Goal: Information Seeking & Learning: Learn about a topic

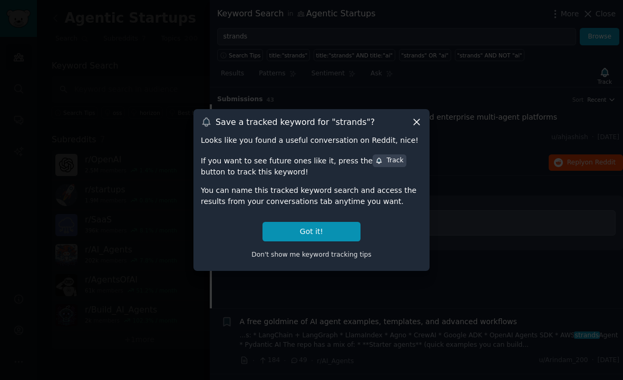
scroll to position [16, 0]
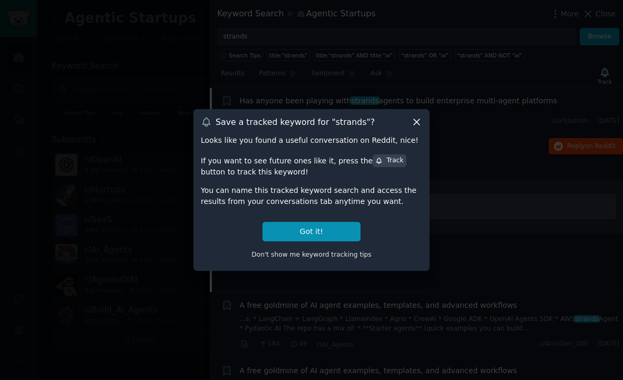
click at [414, 124] on icon at bounding box center [417, 122] width 6 height 6
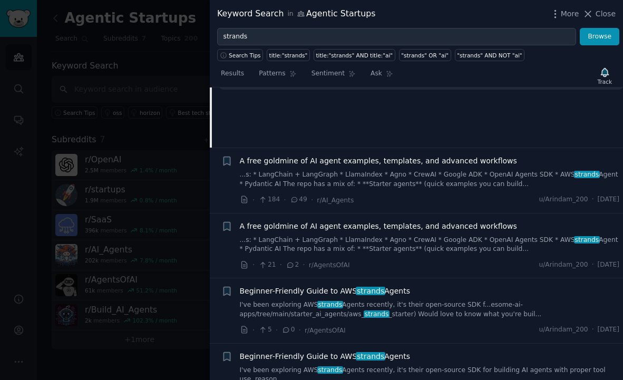
scroll to position [187, 0]
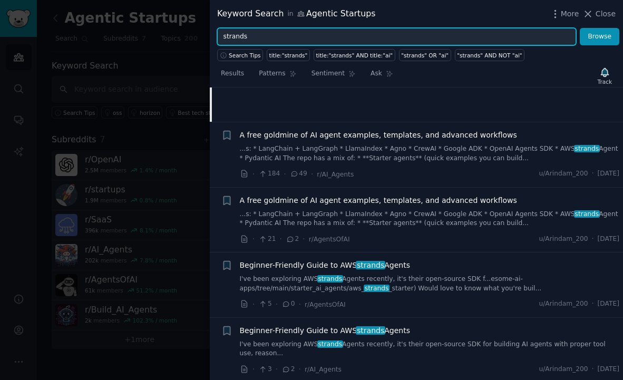
click at [236, 38] on input "strands" at bounding box center [396, 37] width 359 height 18
click at [580, 28] on button "Browse" at bounding box center [600, 37] width 40 height 18
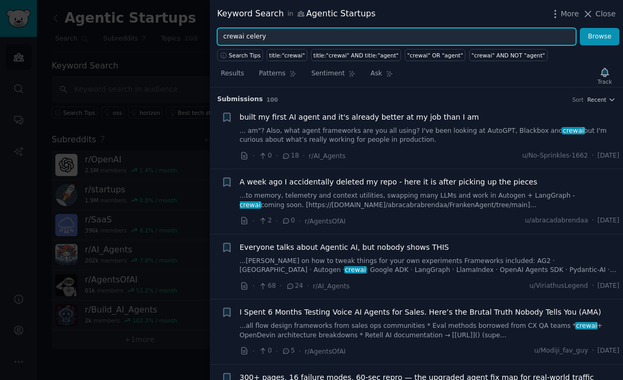
click at [580, 28] on button "Browse" at bounding box center [600, 37] width 40 height 18
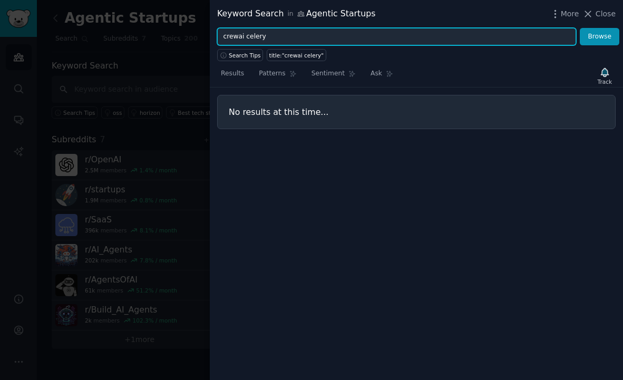
click at [264, 37] on input "crewai celery" at bounding box center [396, 37] width 359 height 18
click at [580, 28] on button "Browse" at bounding box center [600, 37] width 40 height 18
click at [245, 39] on input "crewai django" at bounding box center [396, 37] width 359 height 18
click at [580, 28] on button "Browse" at bounding box center [600, 37] width 40 height 18
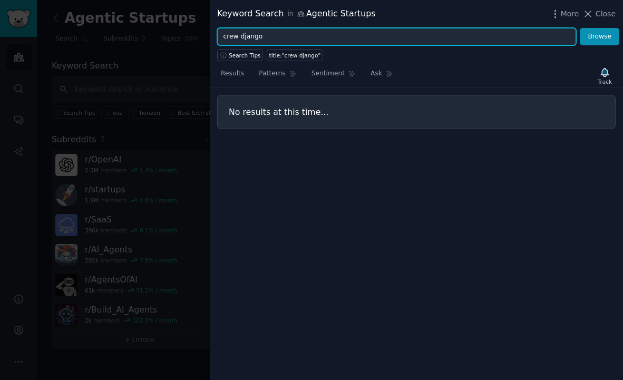
click at [252, 38] on input "crew django" at bounding box center [396, 37] width 359 height 18
type input "crewai"
click at [580, 28] on button "Browse" at bounding box center [600, 37] width 40 height 18
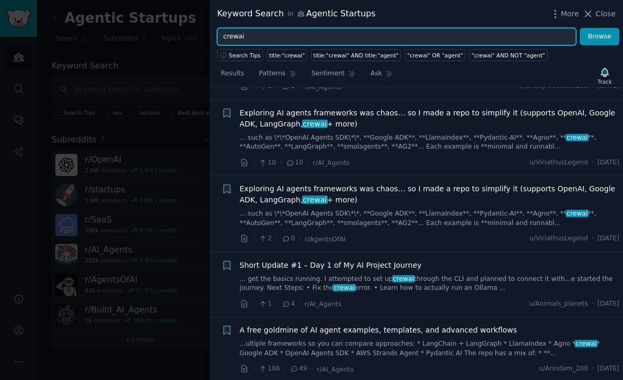
scroll to position [0, 0]
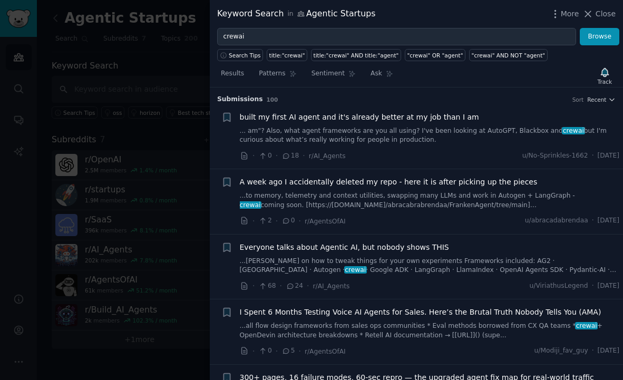
click at [171, 57] on div at bounding box center [311, 190] width 623 height 380
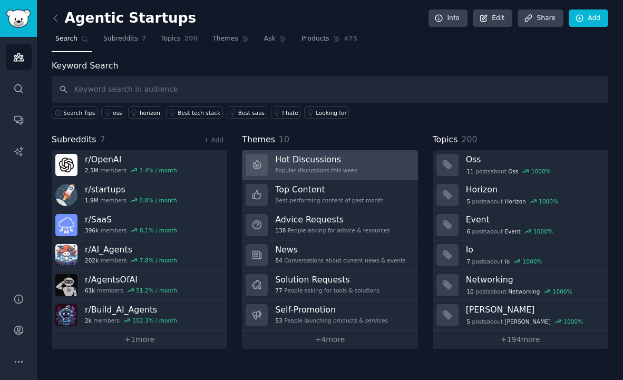
click at [327, 156] on h3 "Hot Discussions" at bounding box center [316, 159] width 82 height 11
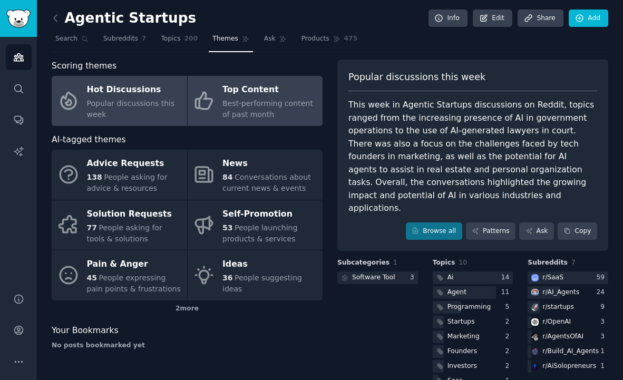
click at [269, 102] on span "Best-performing content of past month" at bounding box center [267, 109] width 91 height 20
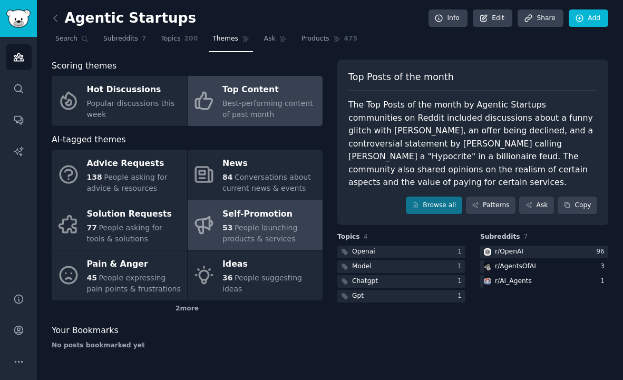
click at [280, 218] on div "Self-Promotion" at bounding box center [269, 214] width 95 height 17
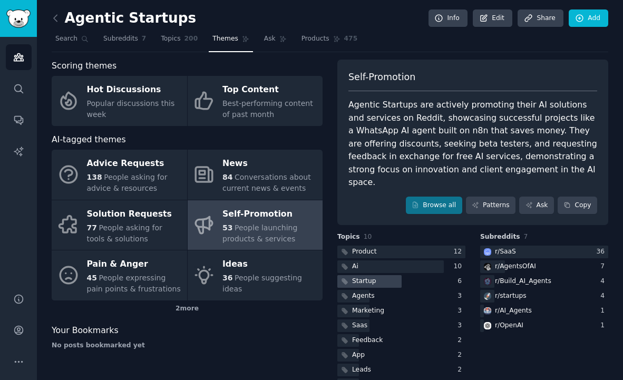
scroll to position [15, 0]
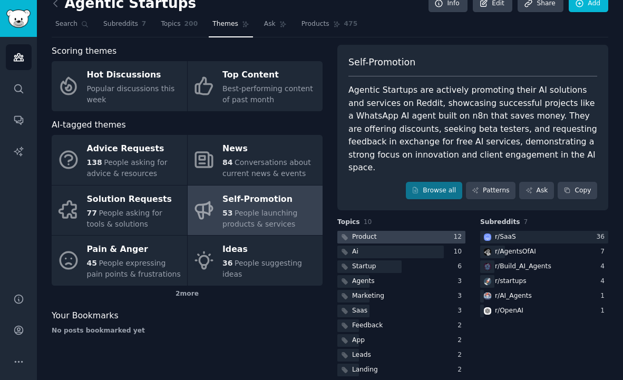
click at [376, 231] on div "Product" at bounding box center [357, 237] width 41 height 13
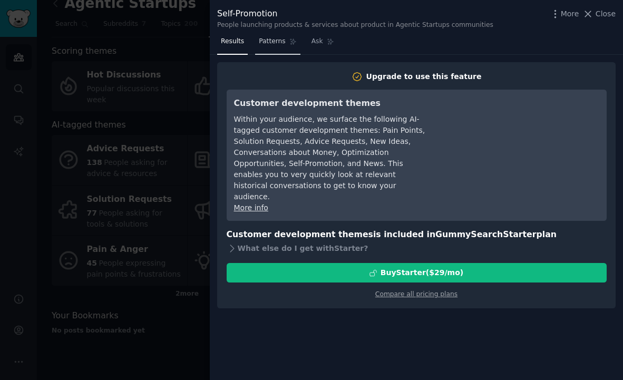
click at [260, 40] on span "Patterns" at bounding box center [272, 41] width 26 height 9
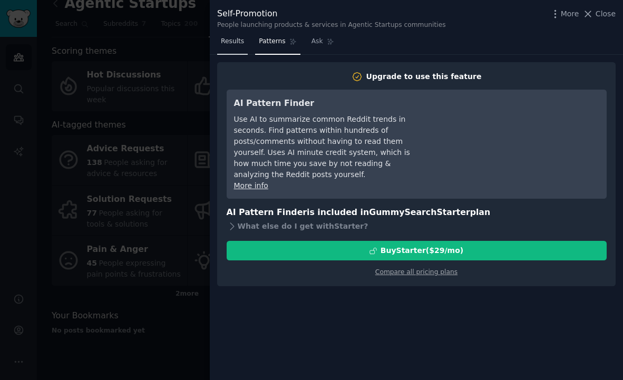
click at [227, 42] on span "Results" at bounding box center [232, 41] width 23 height 9
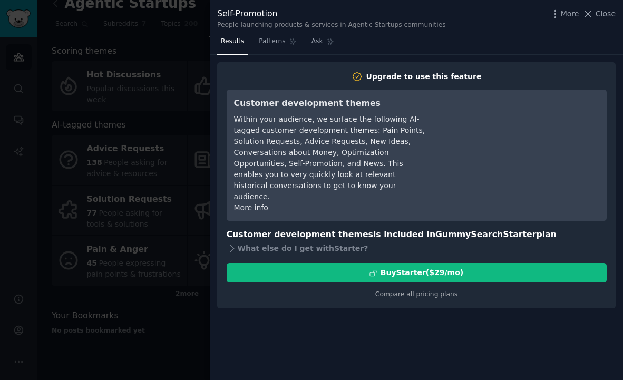
click at [163, 96] on div at bounding box center [311, 190] width 623 height 380
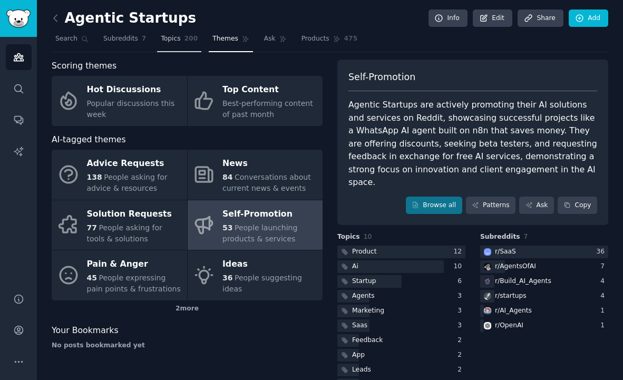
click at [169, 45] on link "Topics 200" at bounding box center [179, 42] width 44 height 22
